Goal: Task Accomplishment & Management: Manage account settings

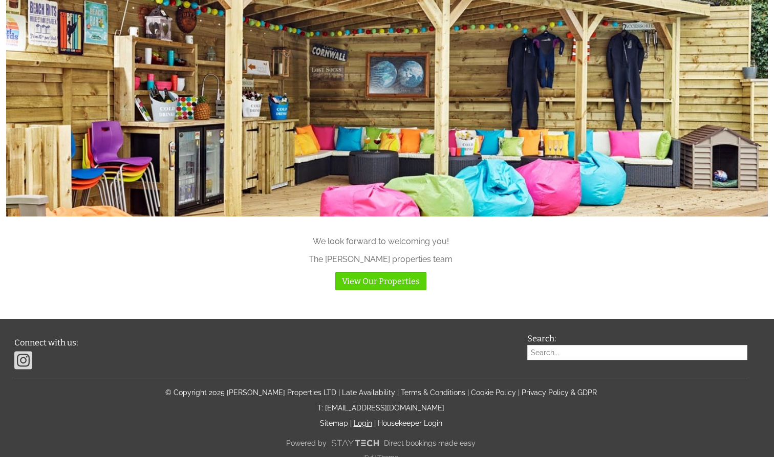
scroll to position [1010, 0]
click at [362, 420] on link "Login" at bounding box center [363, 424] width 18 height 8
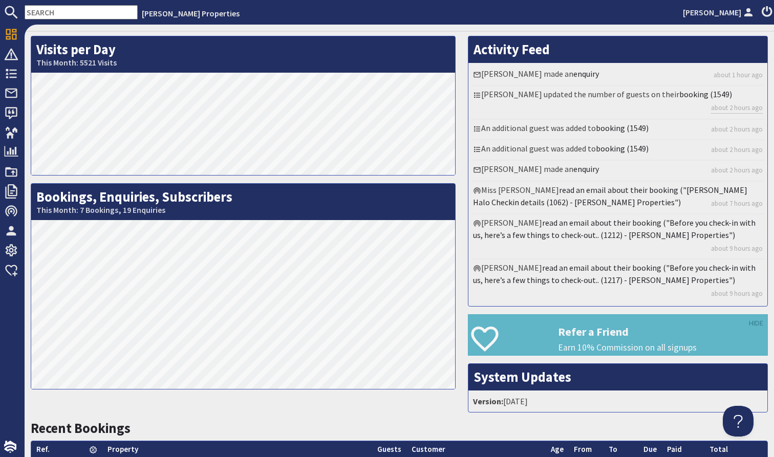
scroll to position [18, 0]
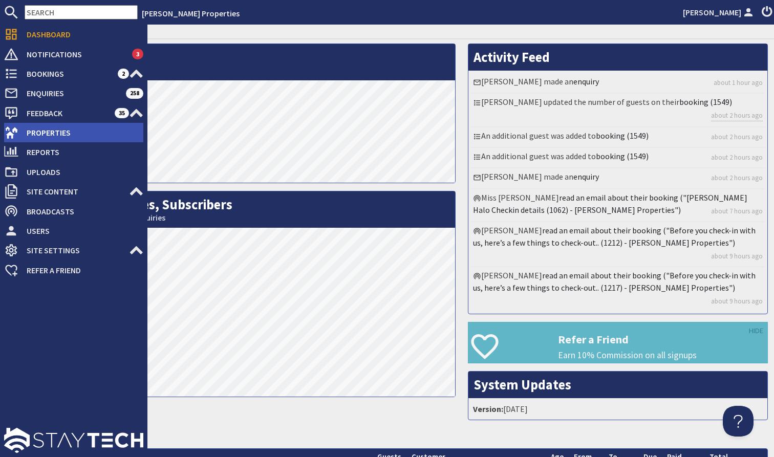
click at [56, 132] on span "Properties" at bounding box center [80, 132] width 125 height 16
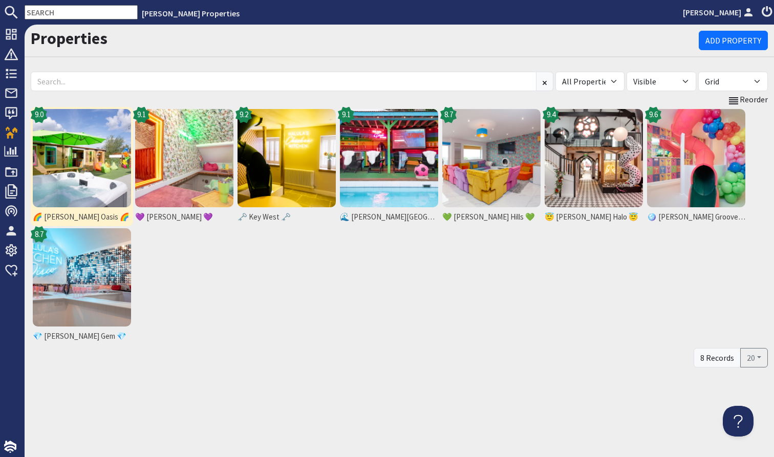
click at [109, 162] on img at bounding box center [82, 158] width 98 height 98
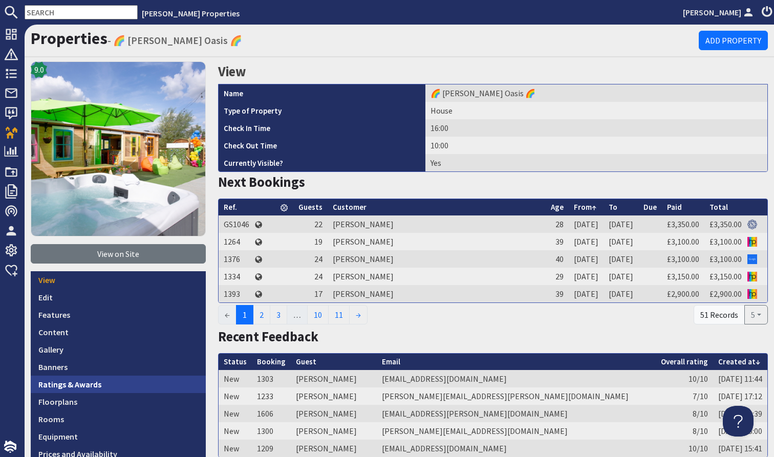
scroll to position [57, 0]
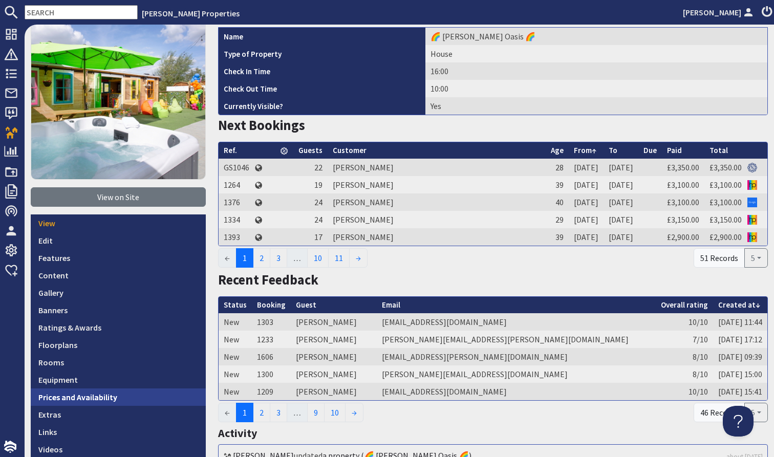
click at [102, 401] on link "Prices and Availability" at bounding box center [118, 396] width 175 height 17
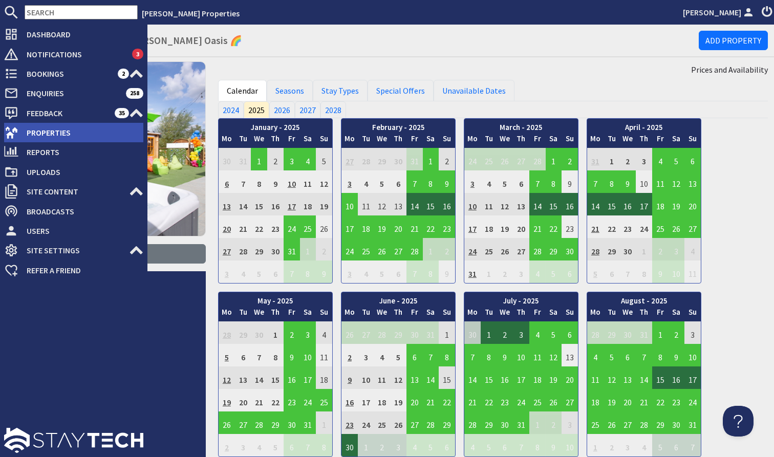
click at [32, 130] on span "Properties" at bounding box center [80, 132] width 125 height 16
